Goal: Task Accomplishment & Management: Complete application form

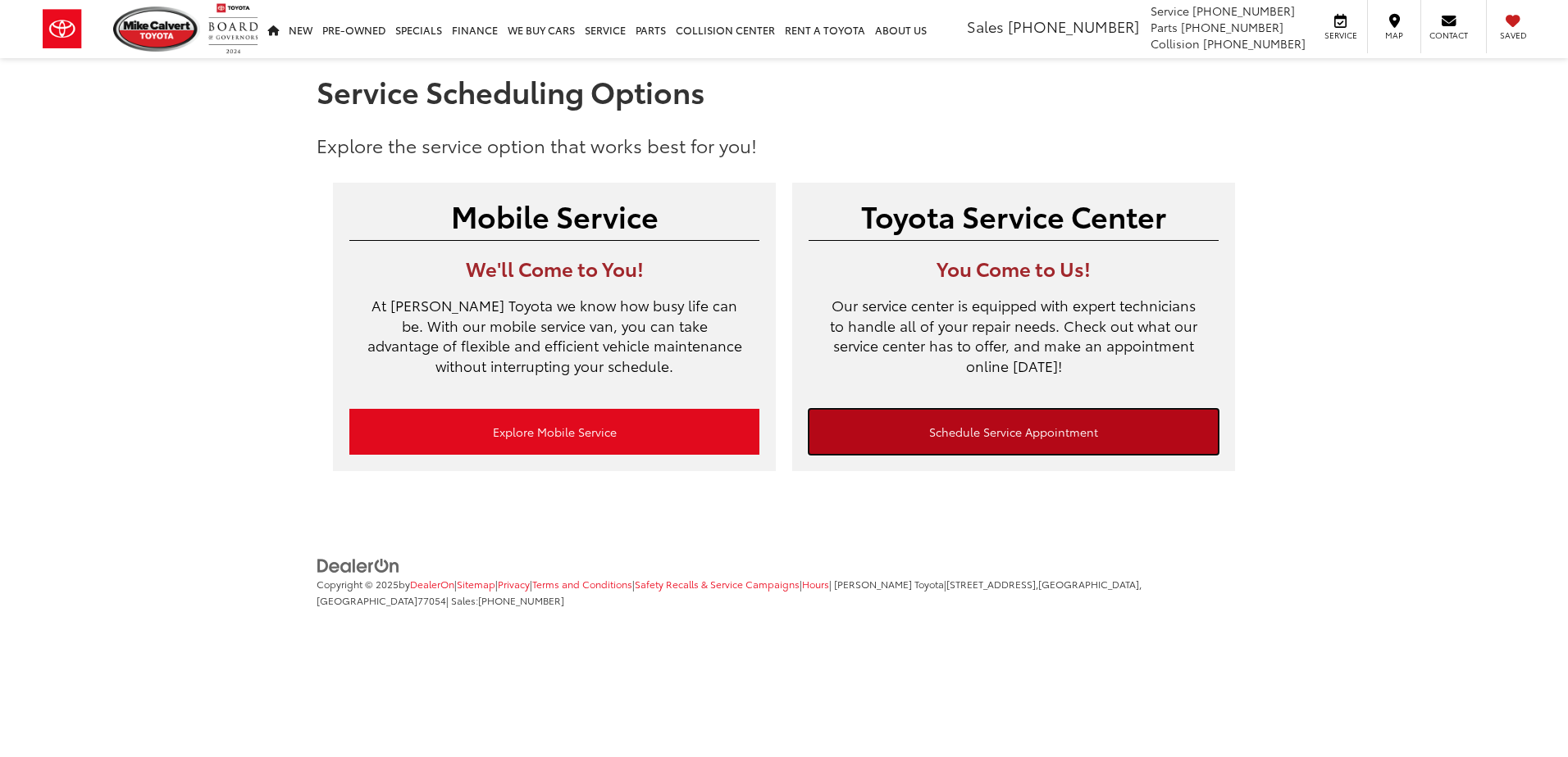
click at [1014, 437] on link "Schedule Service Appointment" at bounding box center [1014, 432] width 410 height 46
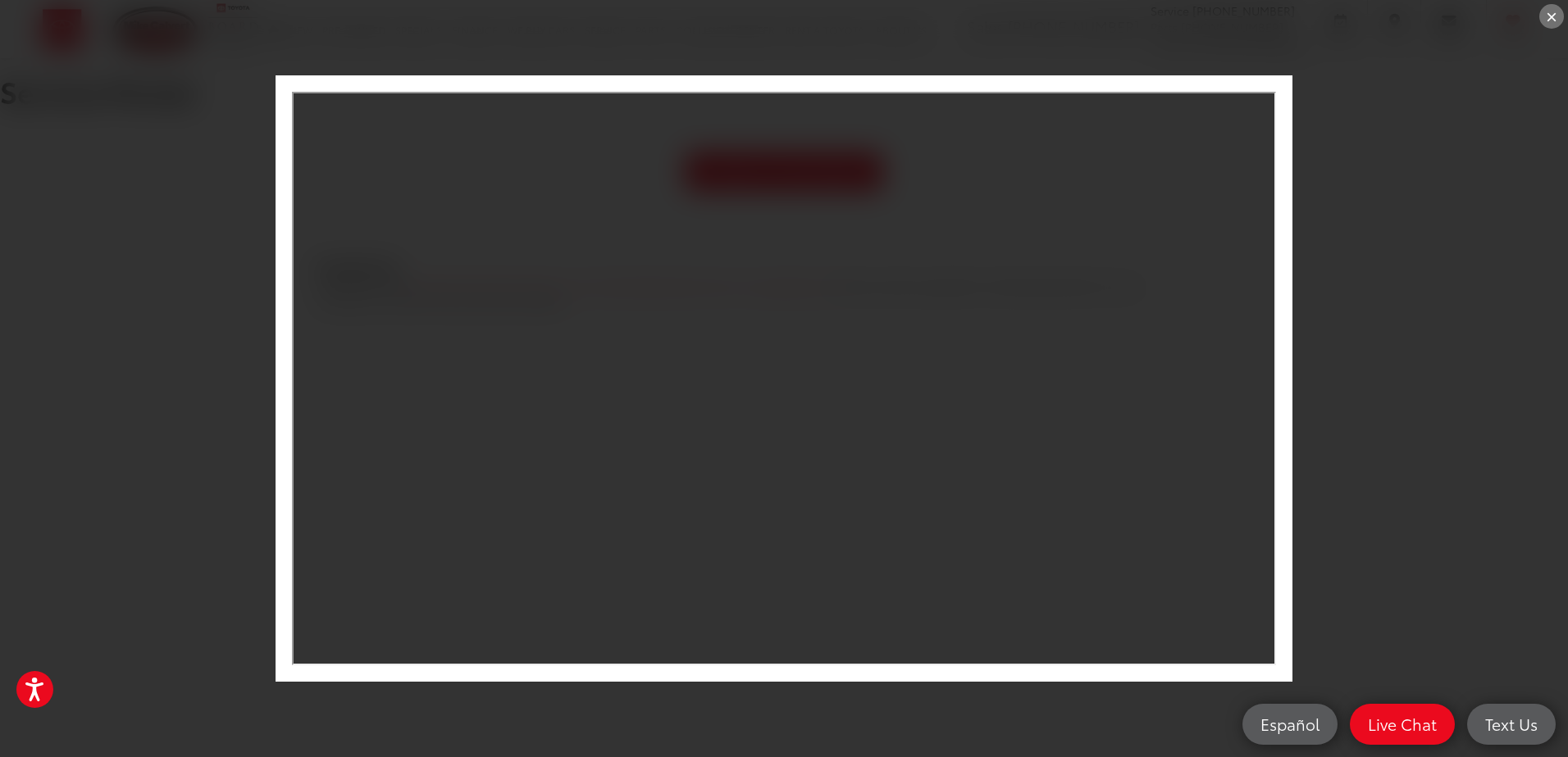
click at [1541, 17] on div "×" at bounding box center [1551, 16] width 25 height 25
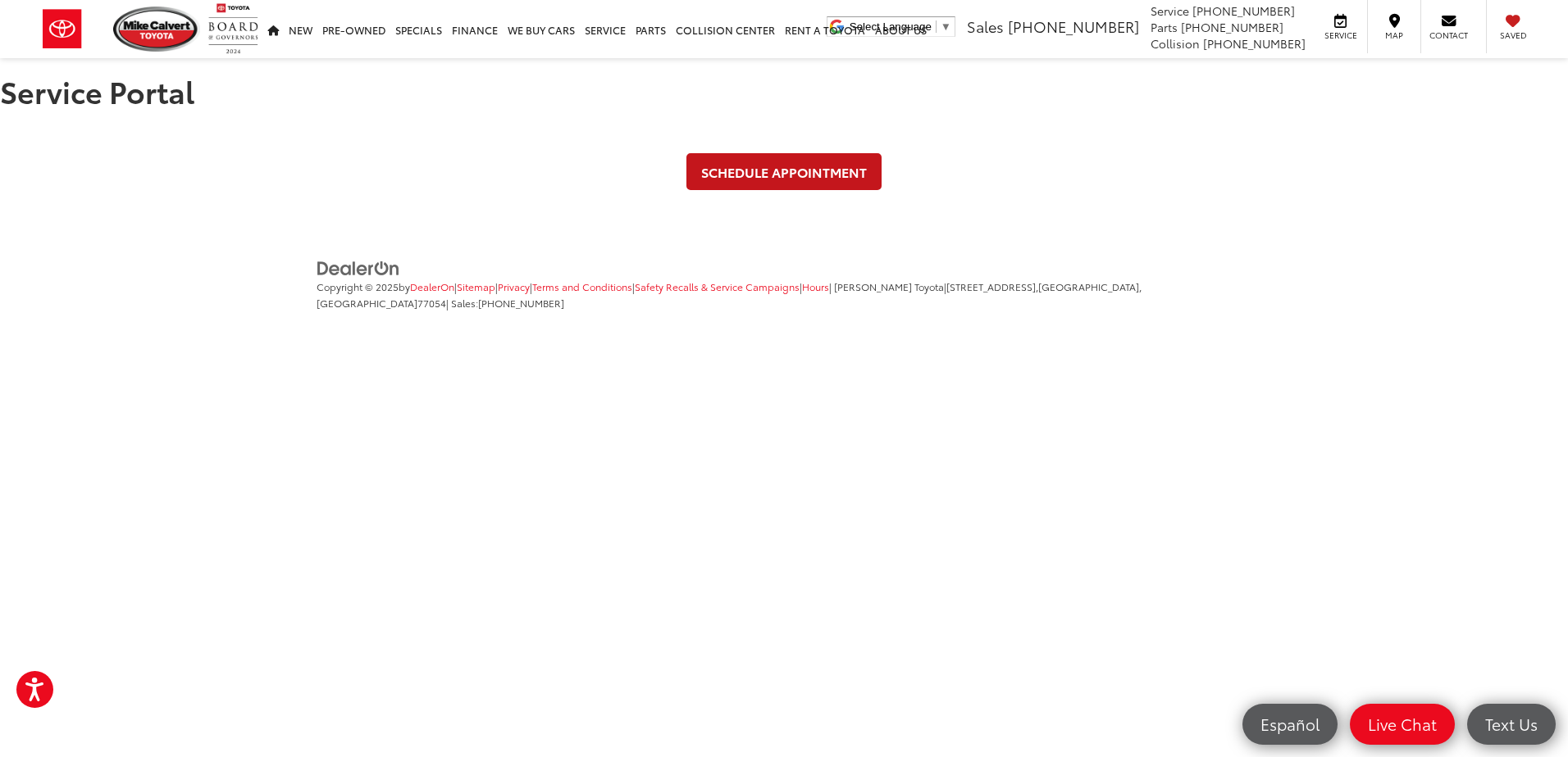
click at [792, 175] on link "Schedule Appointment" at bounding box center [784, 171] width 195 height 37
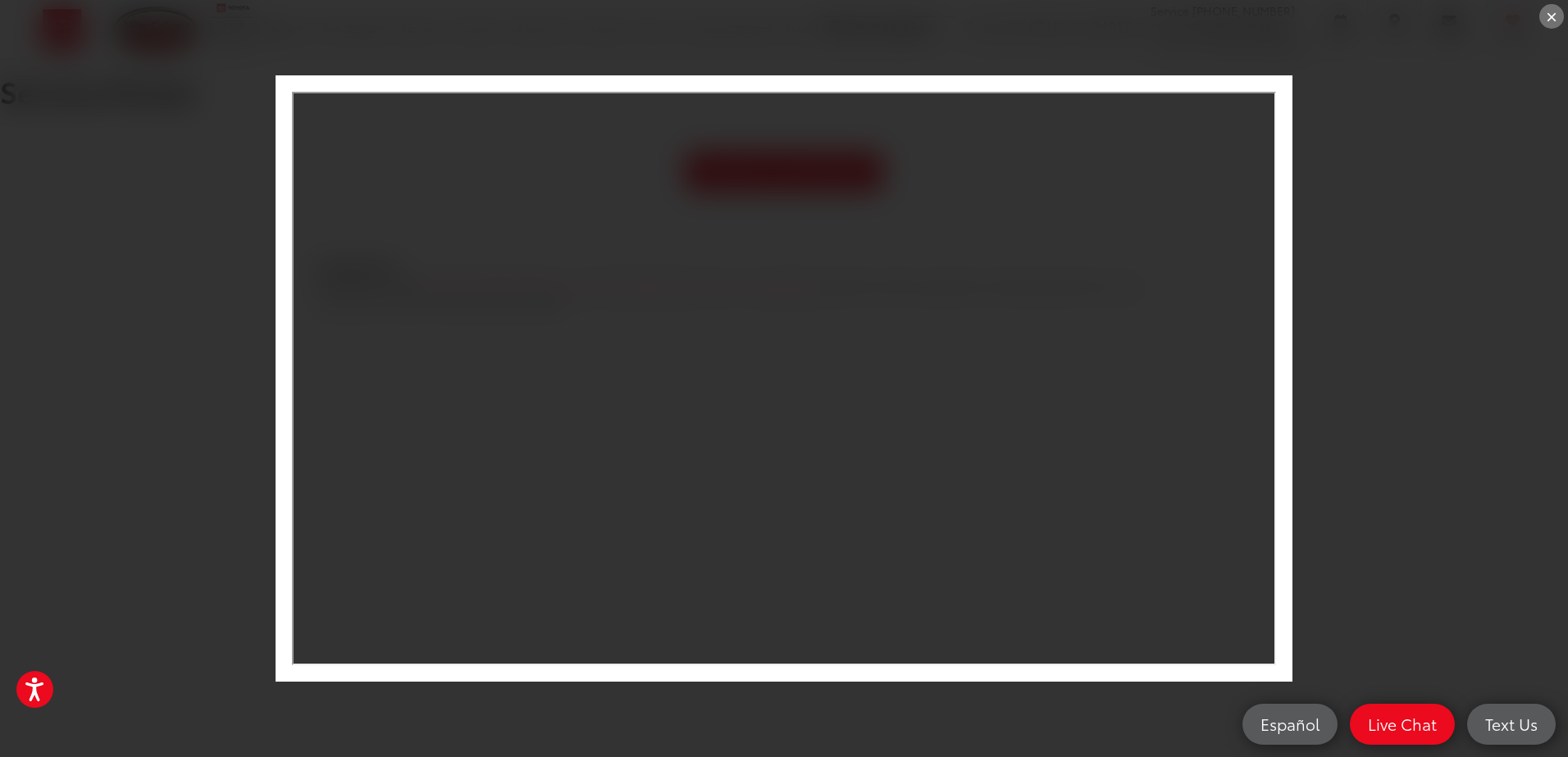
click at [1541, 14] on div "×" at bounding box center [1551, 16] width 25 height 25
